Goal: Transaction & Acquisition: Purchase product/service

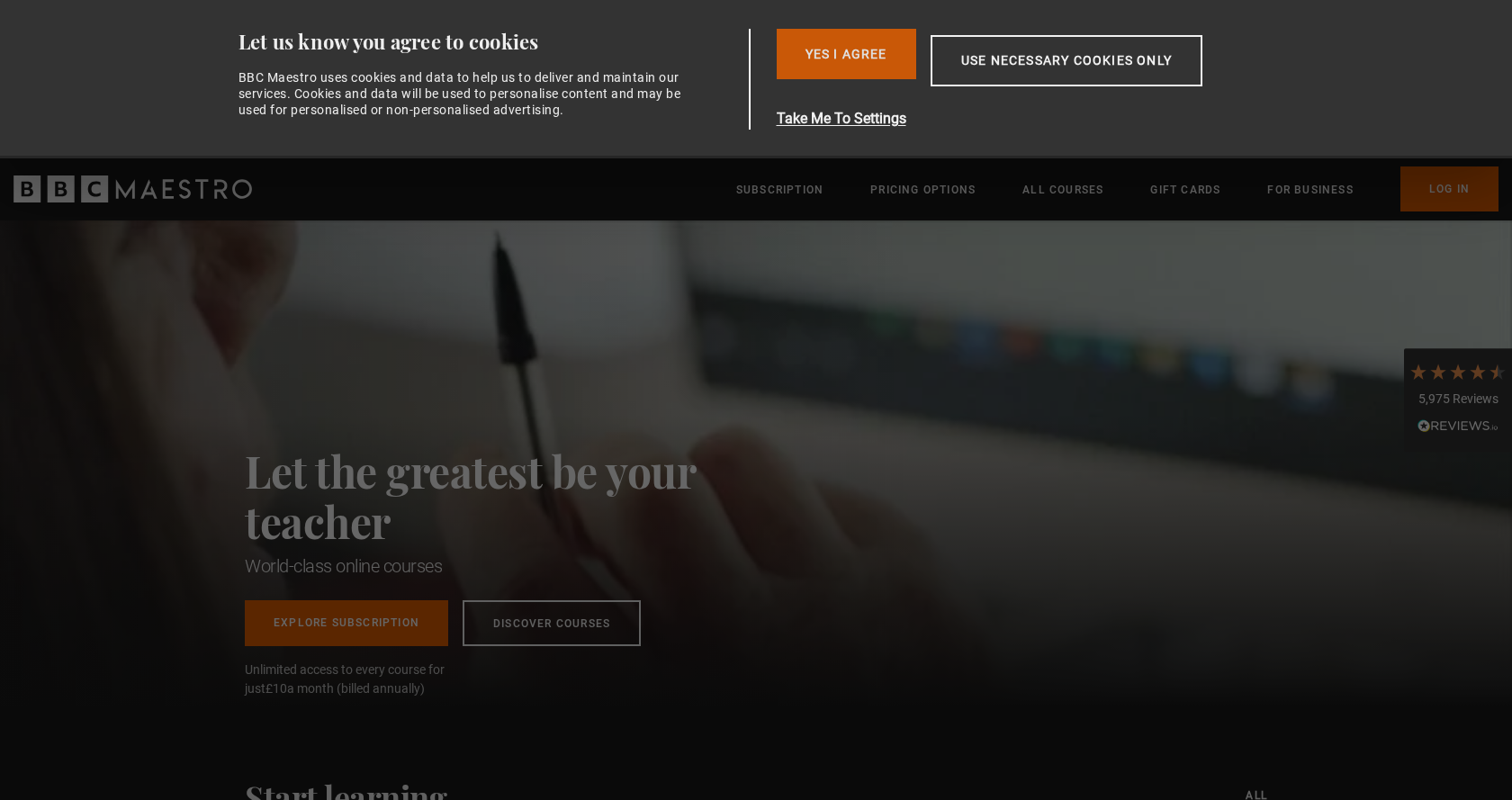
click at [834, 55] on button "Yes I Agree" at bounding box center [846, 54] width 140 height 50
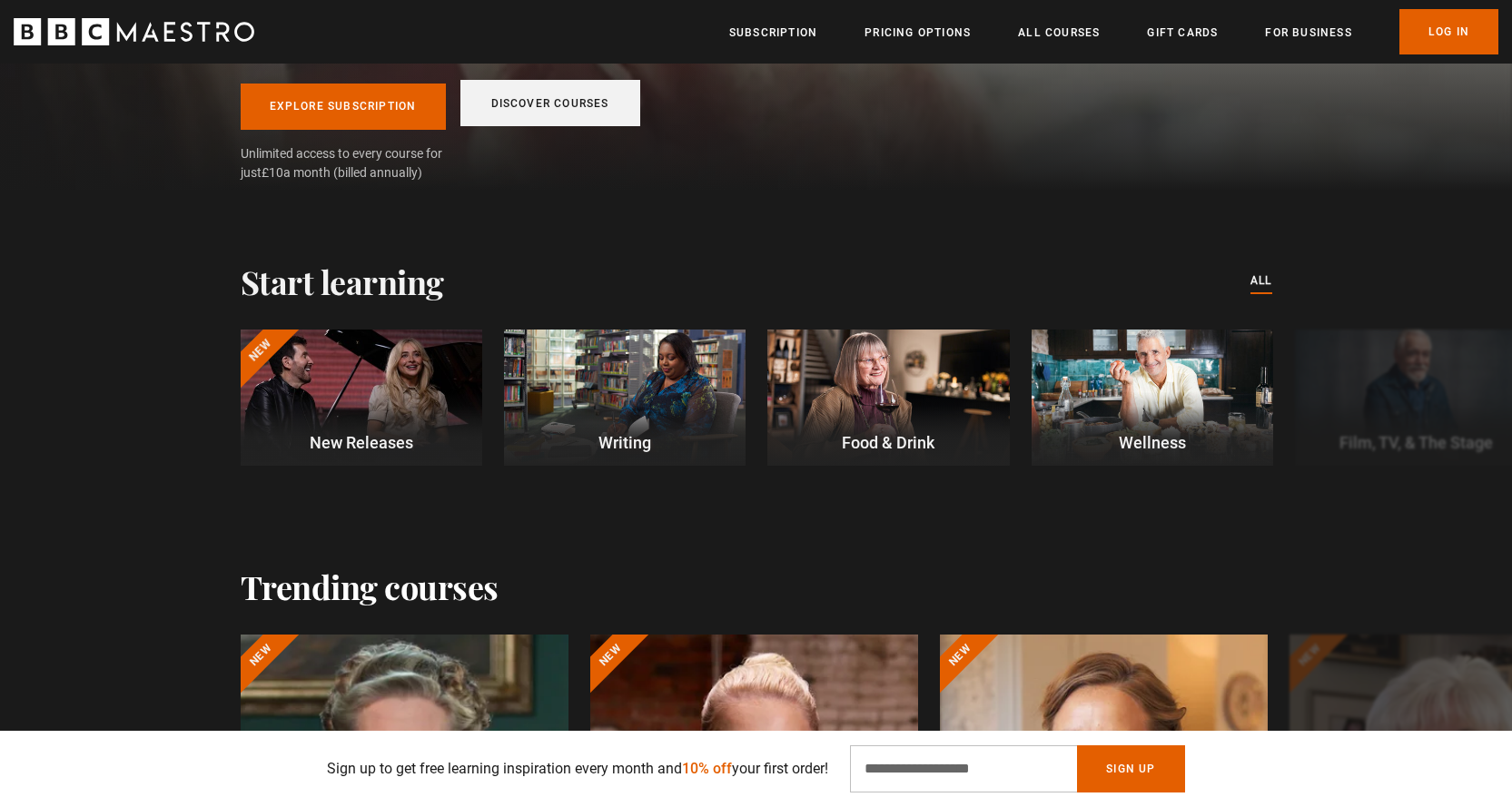
scroll to position [0, 476]
click at [548, 103] on link "Discover Courses" at bounding box center [549, 103] width 179 height 46
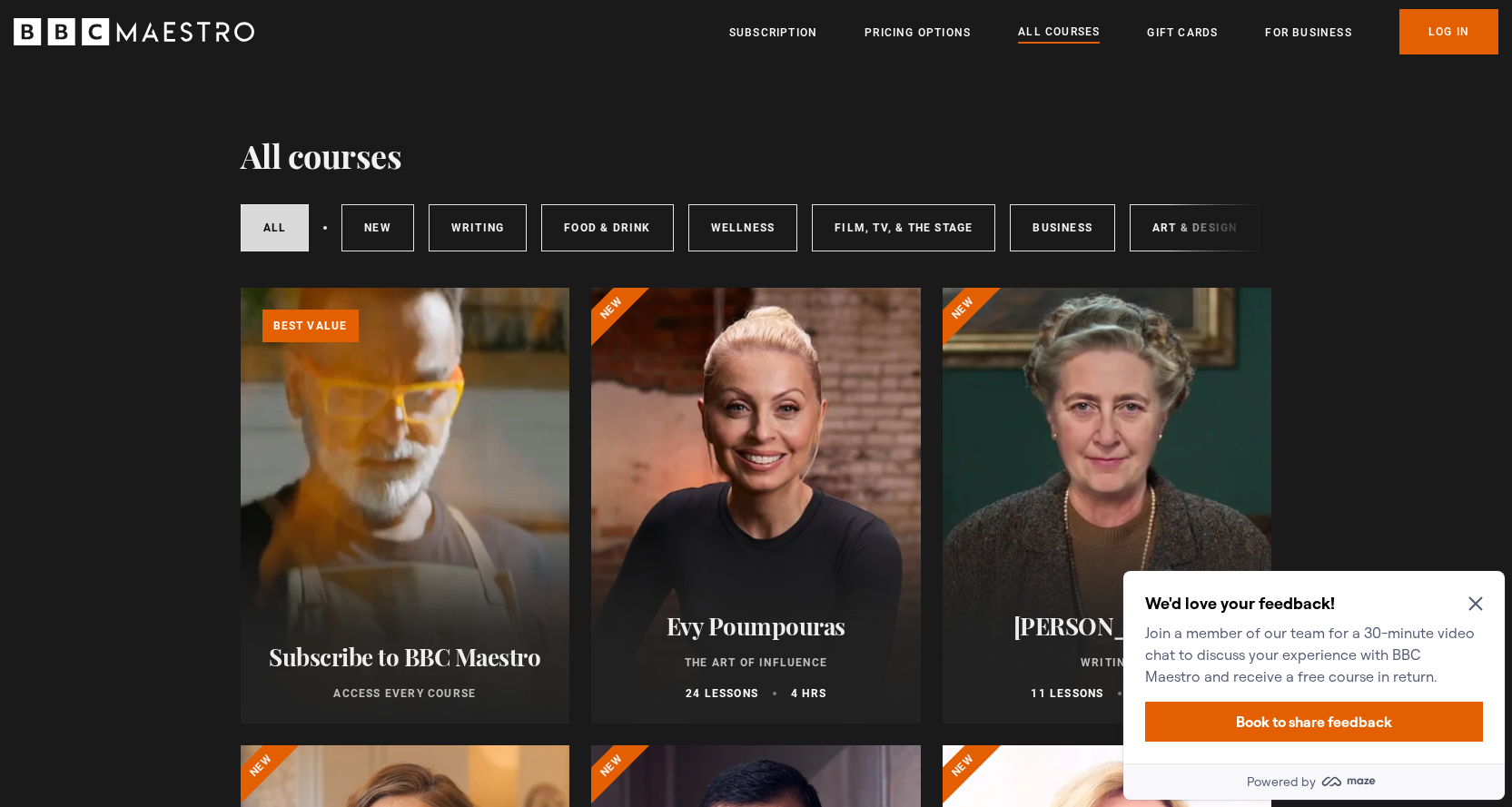
click at [1480, 601] on icon "Close Maze Prompt" at bounding box center [1475, 604] width 14 height 14
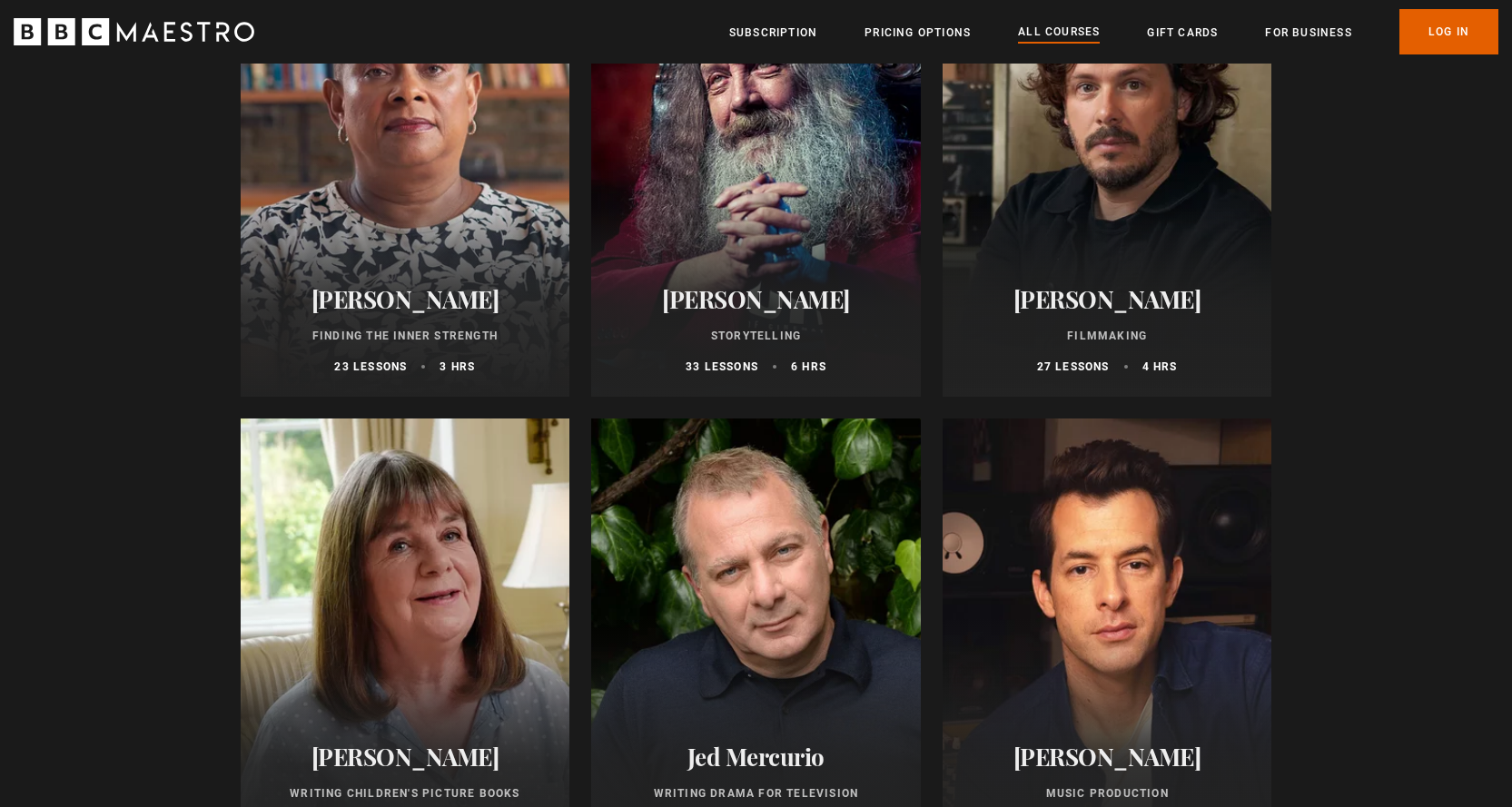
scroll to position [5267, 0]
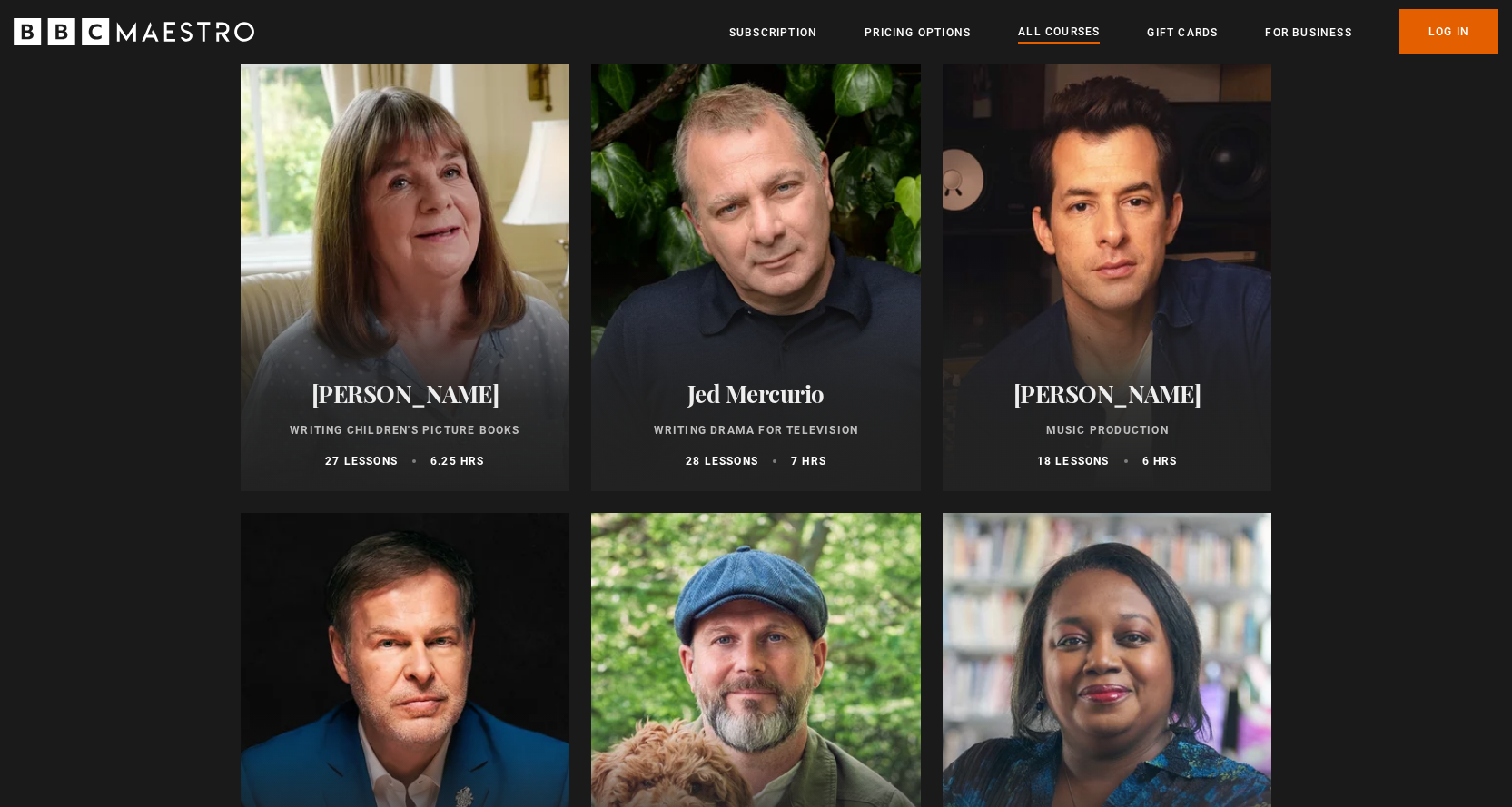
click at [1097, 235] on div at bounding box center [1107, 273] width 329 height 436
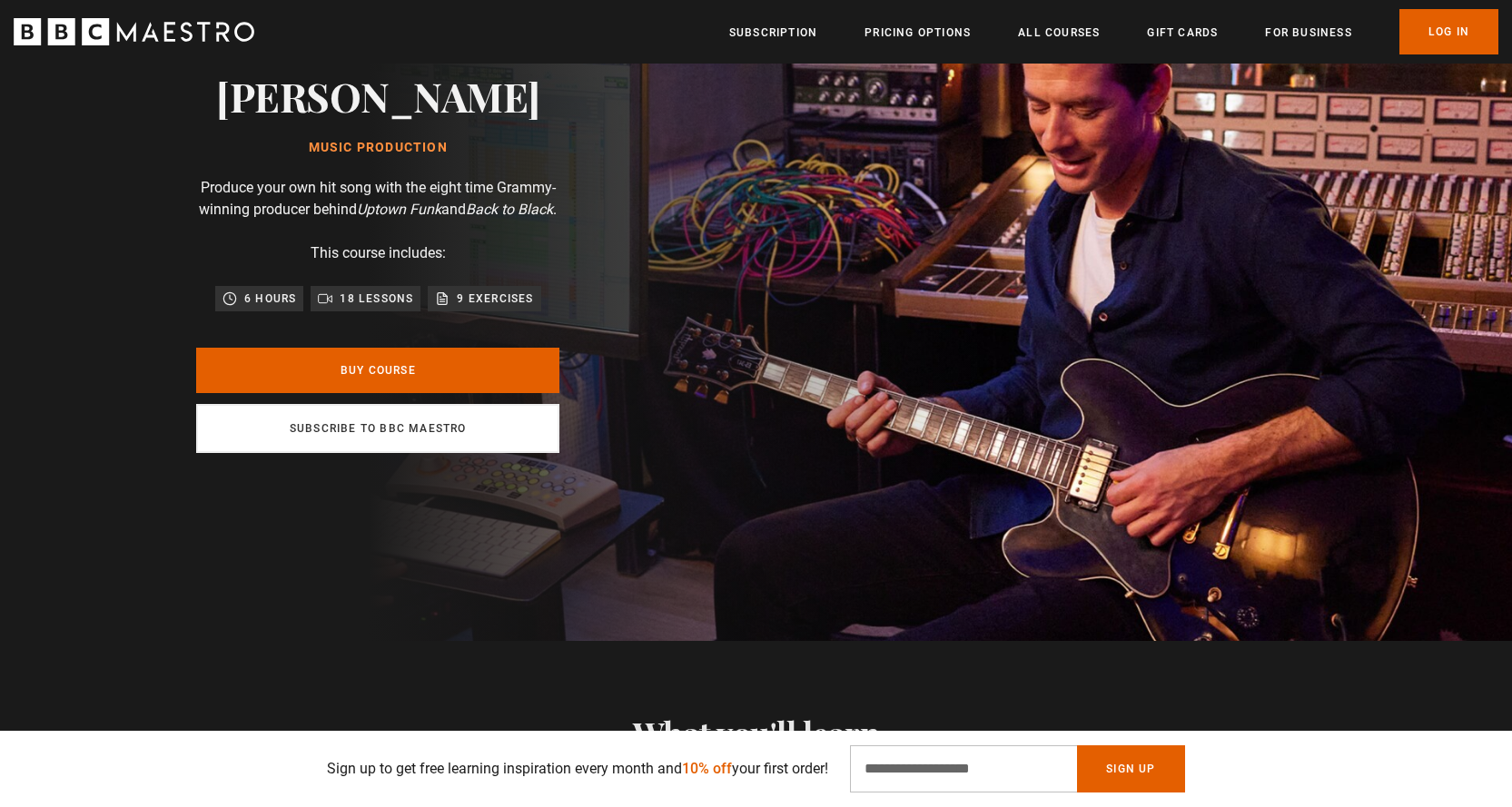
scroll to position [181, 0]
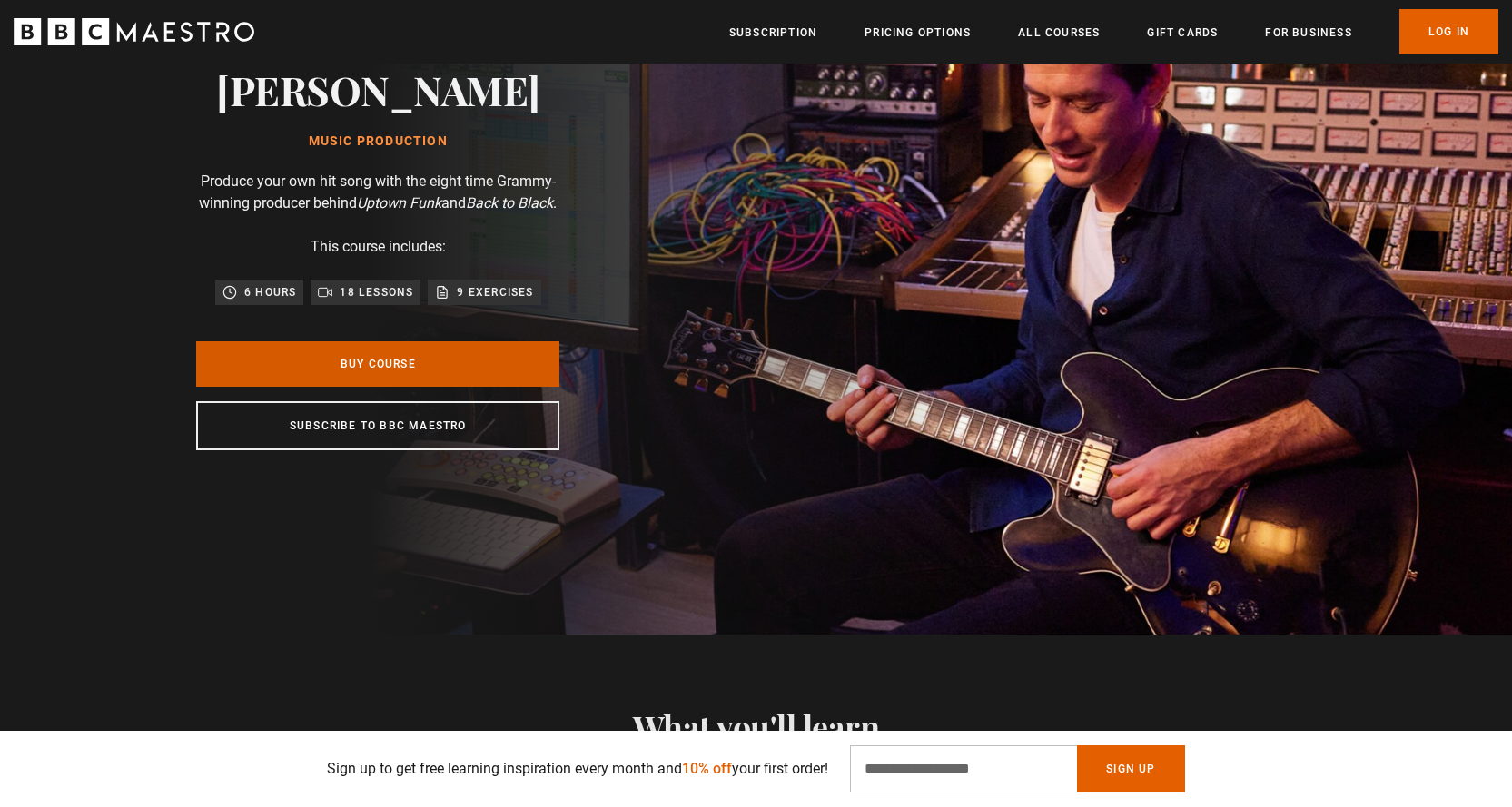
click at [349, 370] on link "Buy Course" at bounding box center [377, 363] width 364 height 45
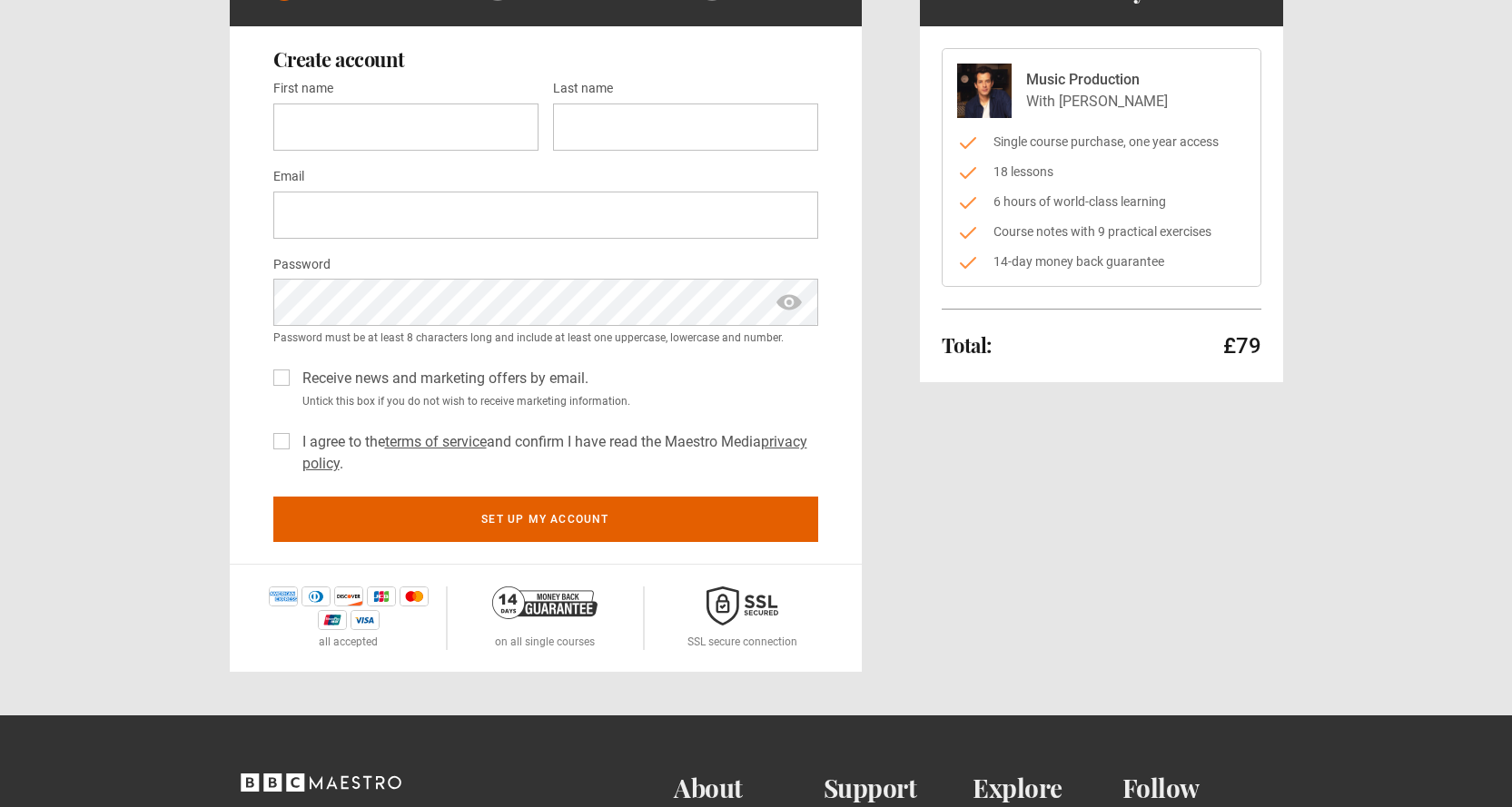
scroll to position [181, 0]
